Goal: Information Seeking & Learning: Learn about a topic

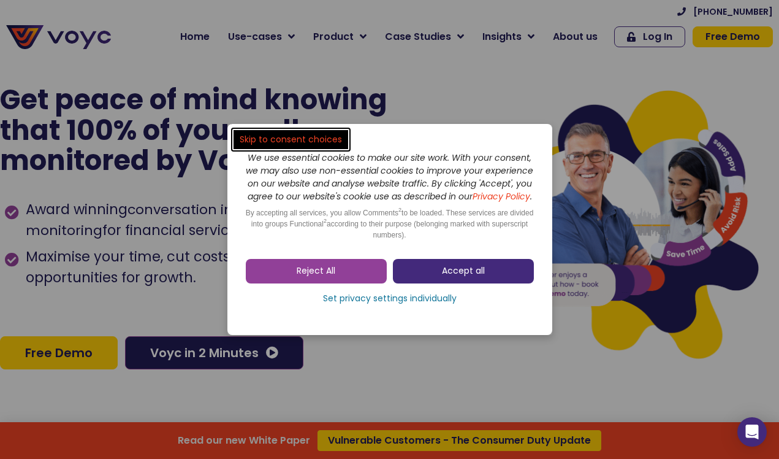
click at [448, 272] on span "Accept all" at bounding box center [463, 271] width 43 height 12
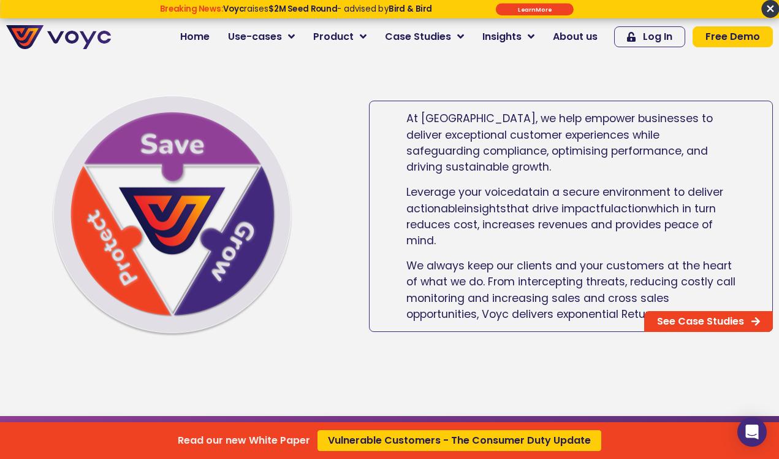
scroll to position [663, 0]
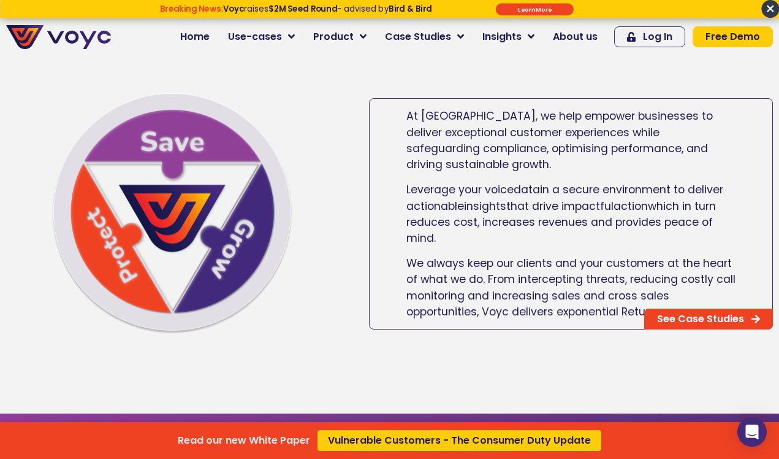
click at [343, 36] on div "Read our new White Paper Vulnerable Customers - The Consumer Duty Update" at bounding box center [389, 229] width 779 height 459
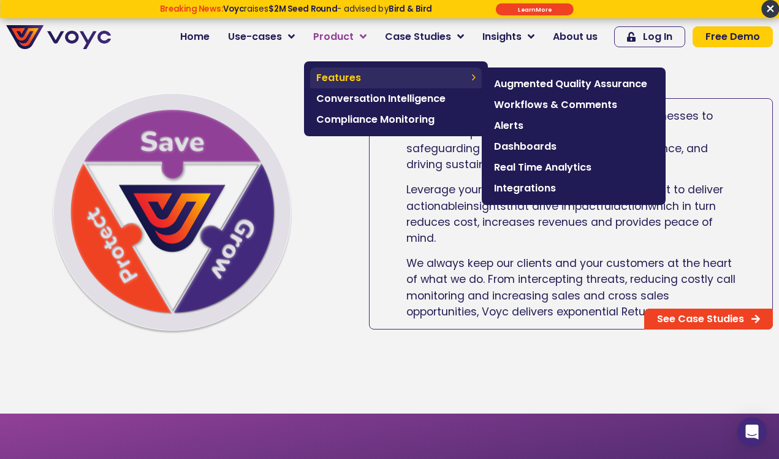
click at [352, 77] on span "Features" at bounding box center [391, 77] width 150 height 15
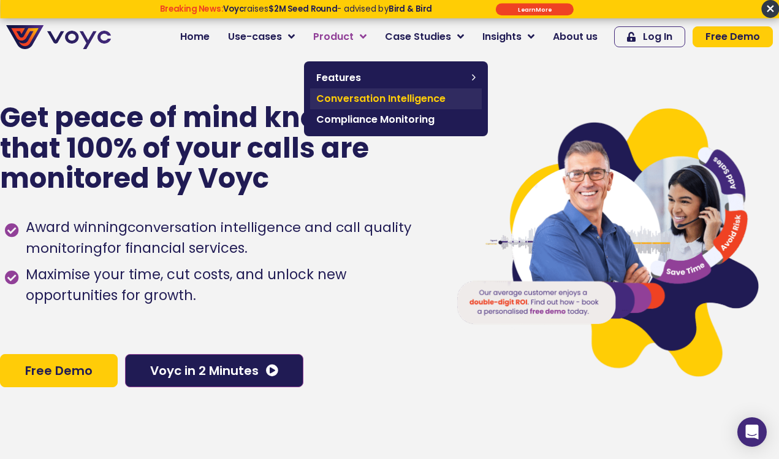
click at [351, 101] on span "Conversation Intelligence" at bounding box center [395, 98] width 159 height 15
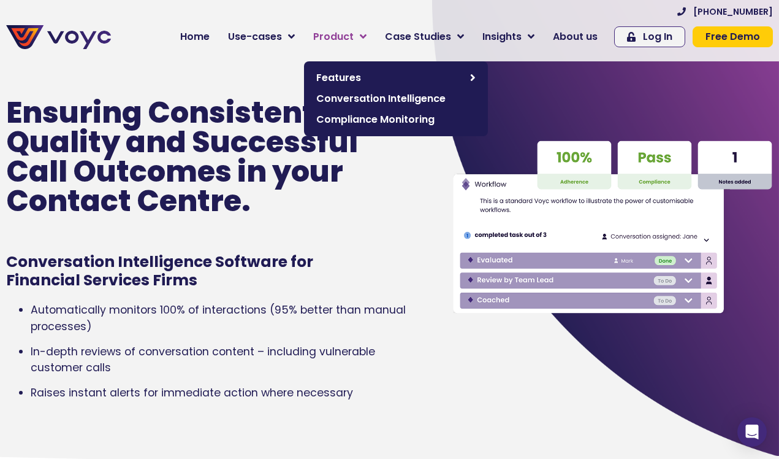
click at [330, 40] on span "Product" at bounding box center [333, 36] width 40 height 15
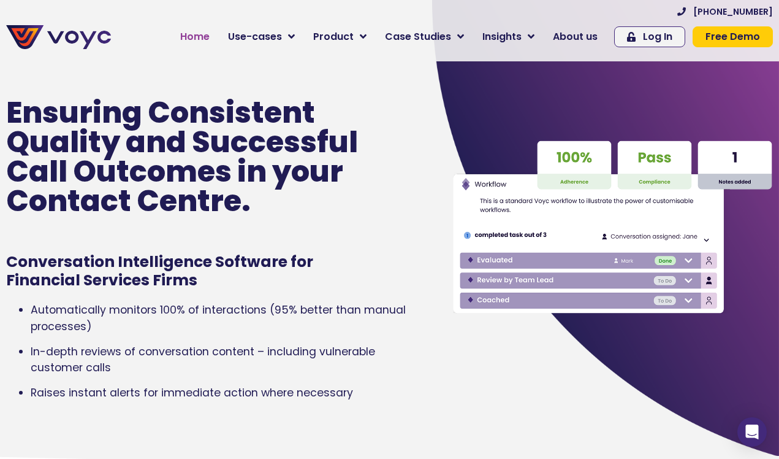
click at [199, 29] on span "Home" at bounding box center [194, 36] width 29 height 15
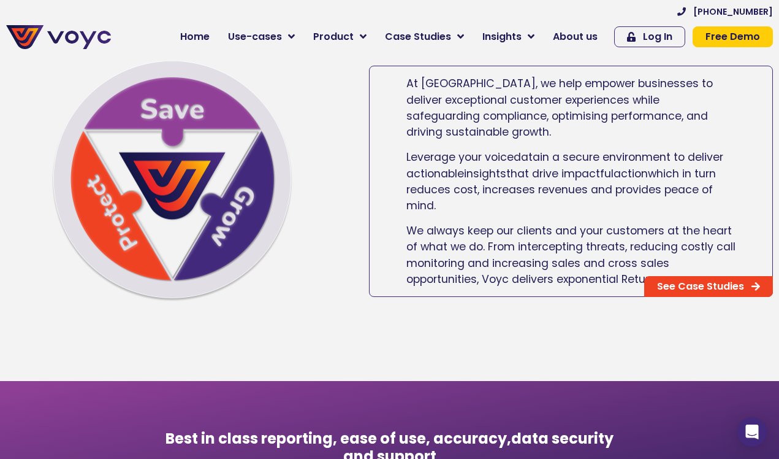
scroll to position [629, 0]
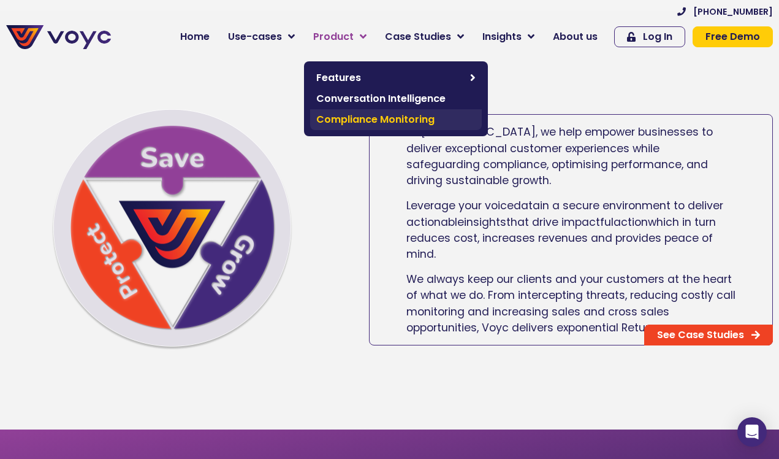
click at [354, 116] on span "Compliance Monitoring" at bounding box center [395, 119] width 159 height 15
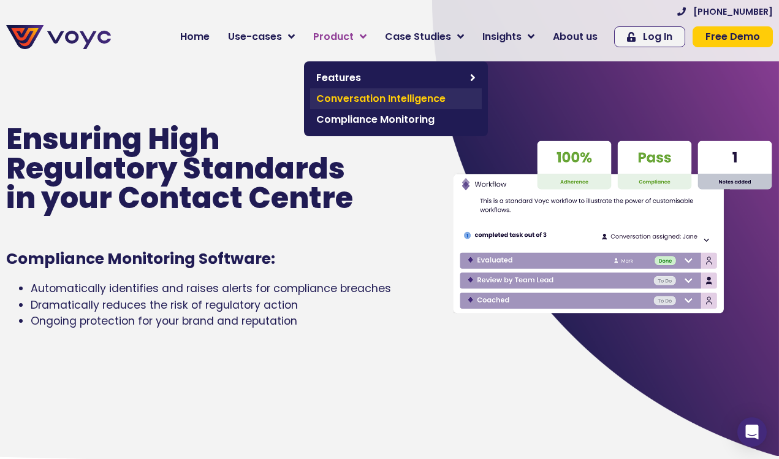
click at [351, 92] on span "Conversation Intelligence" at bounding box center [395, 98] width 159 height 15
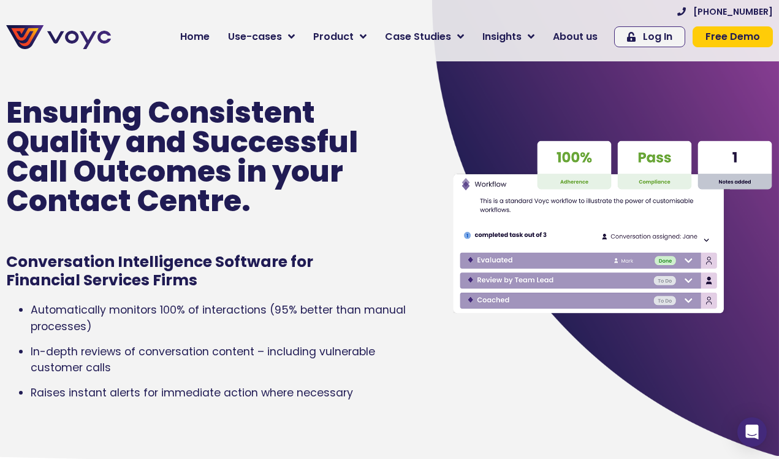
drag, startPoint x: 128, startPoint y: 367, endPoint x: 364, endPoint y: 401, distance: 237.8
click at [364, 401] on div "Automatically monitors 100% of interactions (95% better than manual processes) …" at bounding box center [210, 355] width 409 height 107
click at [504, 33] on span "Insights" at bounding box center [501, 36] width 39 height 15
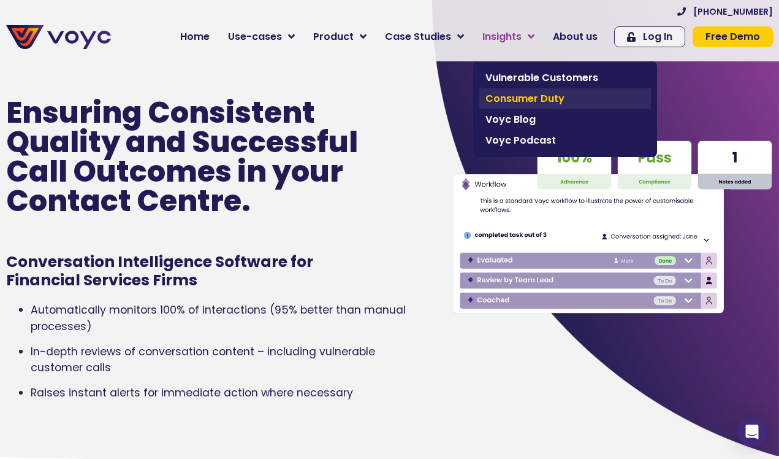
click at [529, 101] on span "Consumer Duty" at bounding box center [565, 98] width 159 height 15
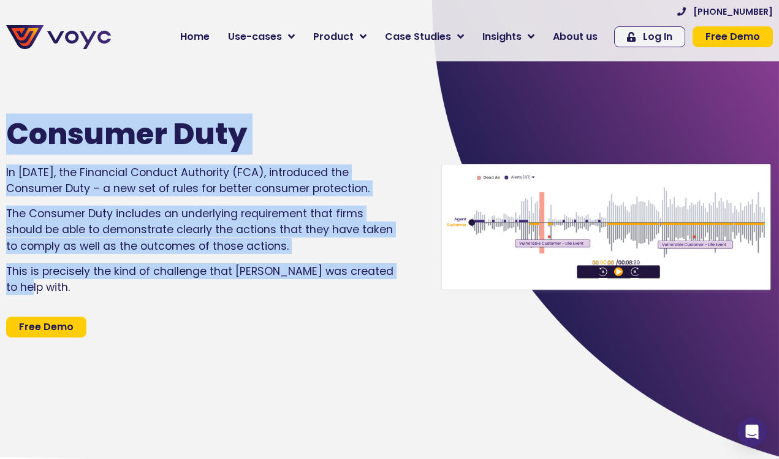
drag, startPoint x: 402, startPoint y: 282, endPoint x: -6, endPoint y: 150, distance: 428.4
click at [358, 303] on div "Consumer Duty In July 2022, the Financial Conduct Authority (FCA), introduced t…" at bounding box center [210, 227] width 421 height 459
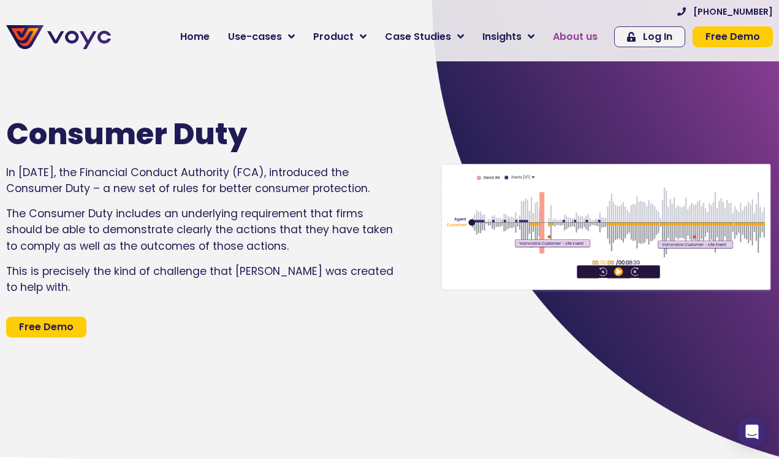
click at [579, 39] on span "About us" at bounding box center [575, 36] width 45 height 15
